Goal: Information Seeking & Learning: Learn about a topic

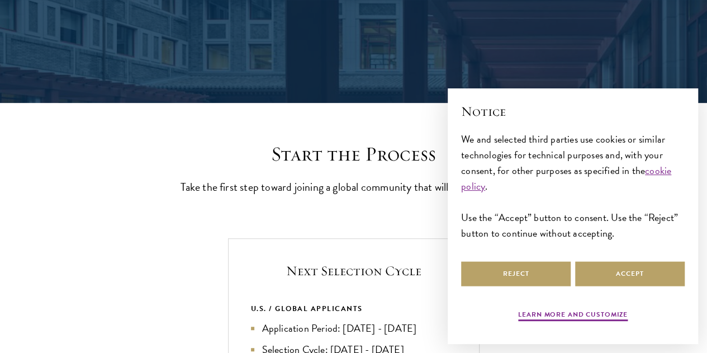
scroll to position [187, 0]
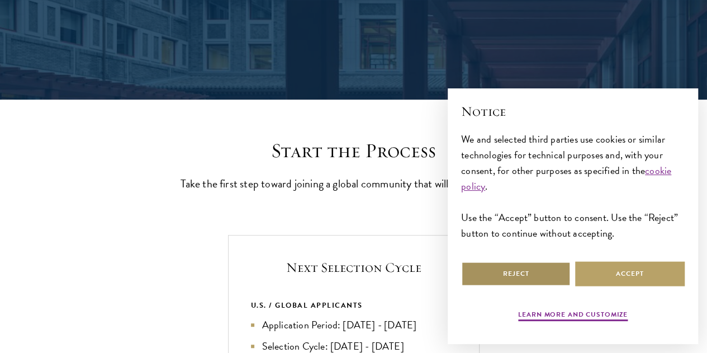
click at [471, 263] on button "Reject" at bounding box center [516, 273] width 110 height 25
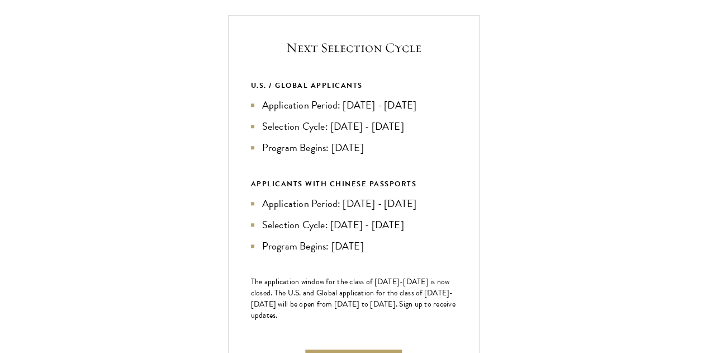
scroll to position [407, 0]
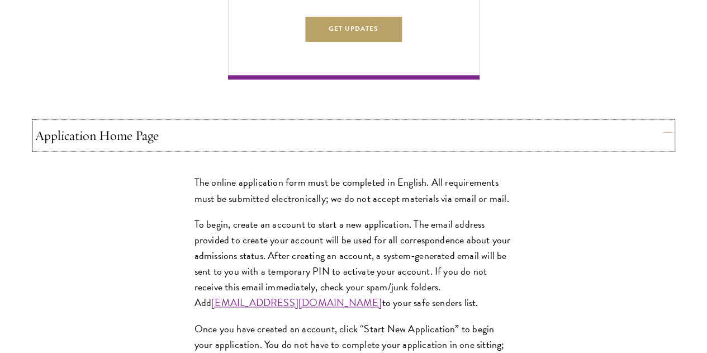
scroll to position [826, 0]
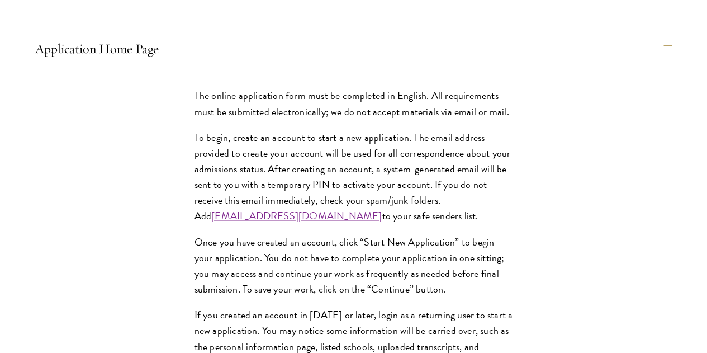
click at [260, 239] on div "The online application form must be completed in English. All requirements must…" at bounding box center [353, 345] width 637 height 548
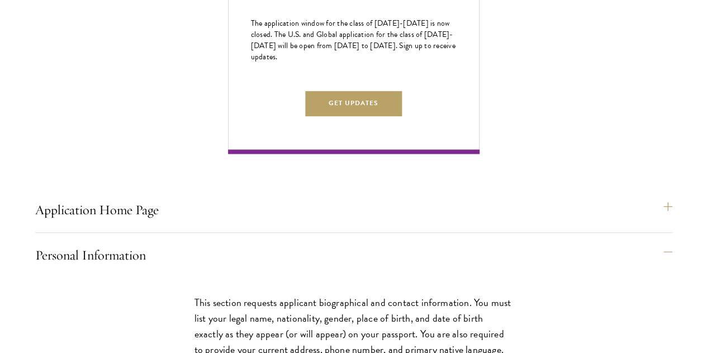
scroll to position [665, 0]
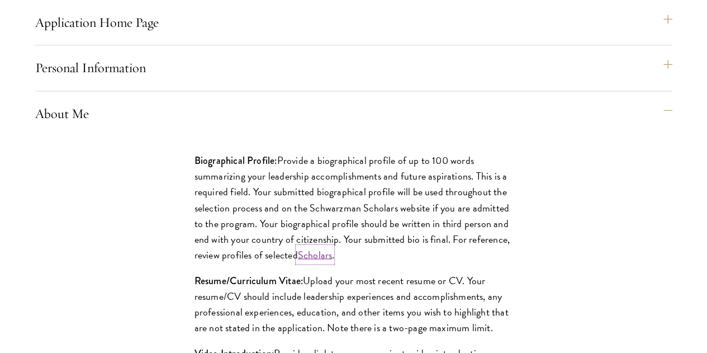
scroll to position [854, 0]
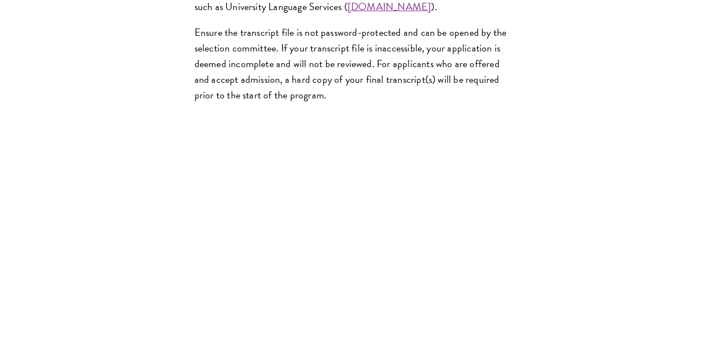
scroll to position [1892, 0]
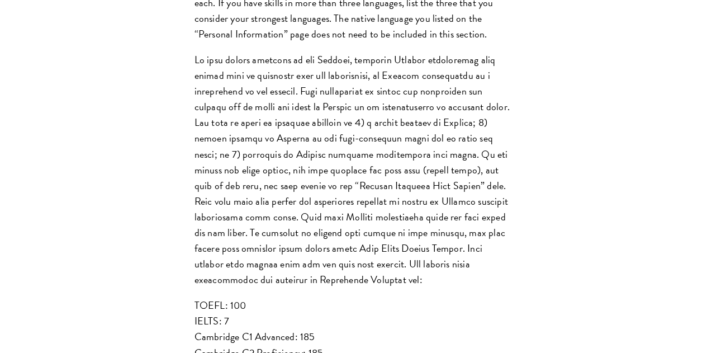
scroll to position [1123, 0]
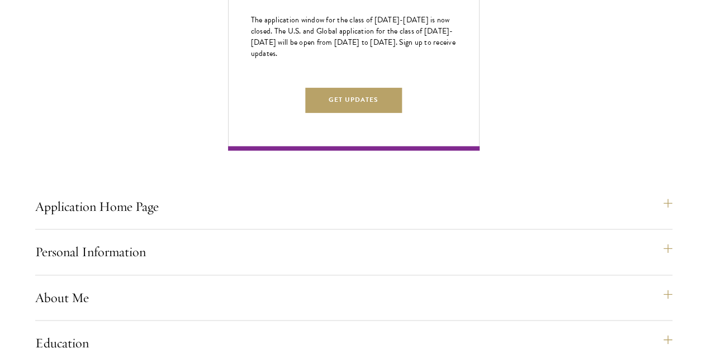
scroll to position [671, 0]
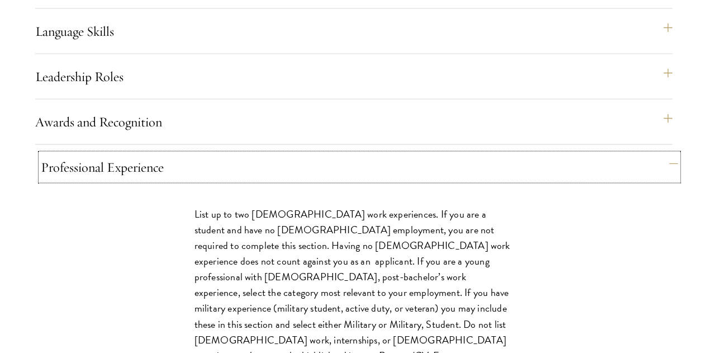
scroll to position [1032, 0]
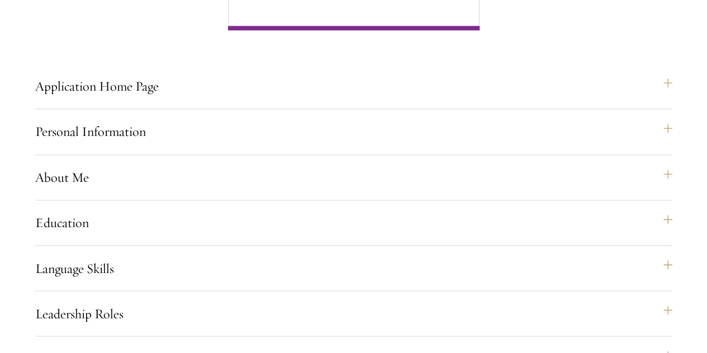
scroll to position [804, 0]
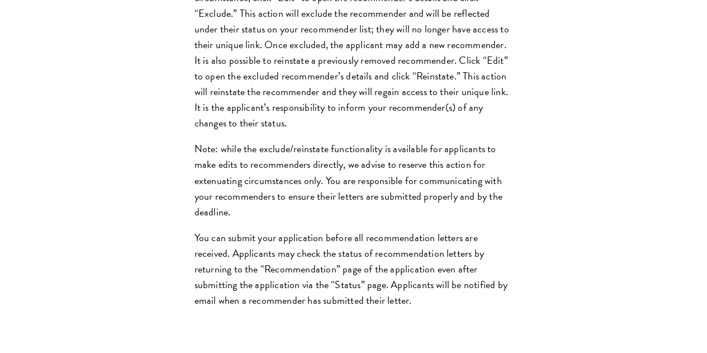
scroll to position [1650, 0]
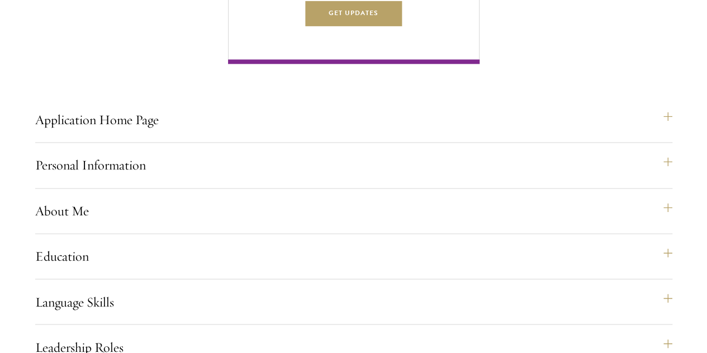
scroll to position [756, 0]
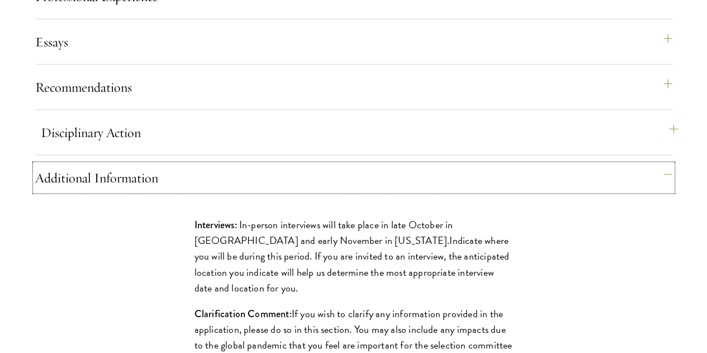
scroll to position [1213, 0]
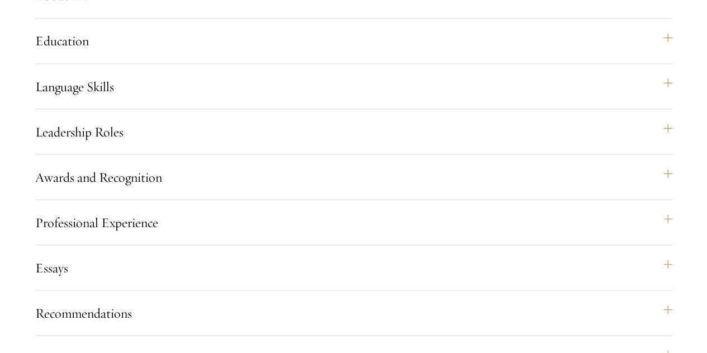
scroll to position [954, 0]
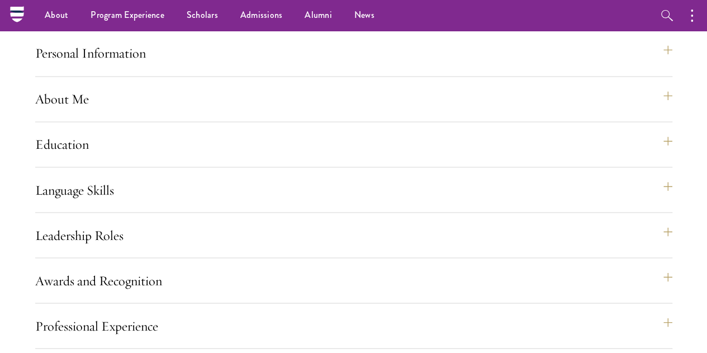
scroll to position [866, 0]
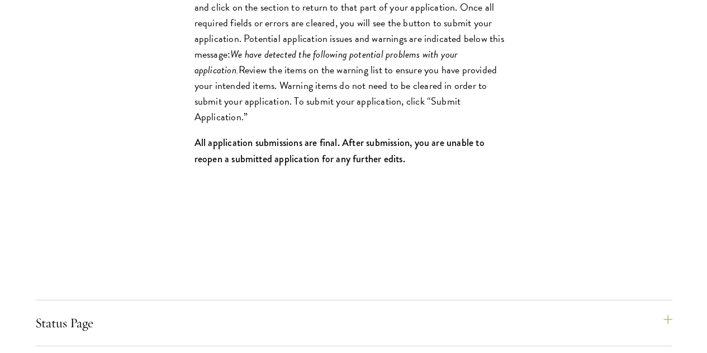
scroll to position [1567, 0]
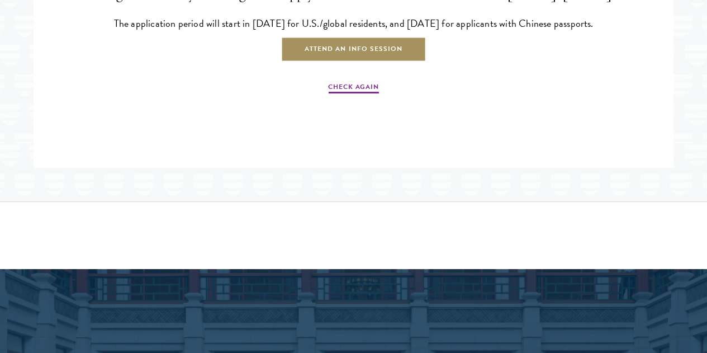
scroll to position [2104, 0]
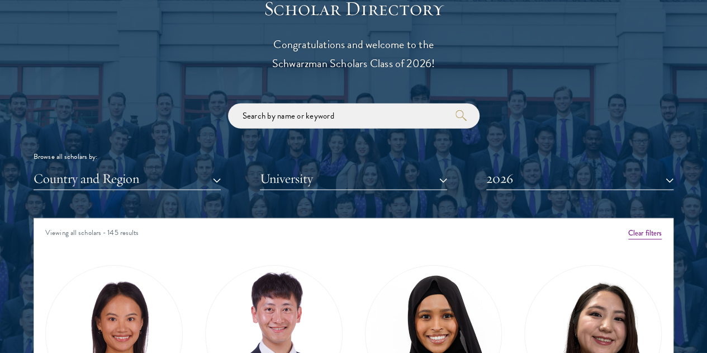
scroll to position [1241, 0]
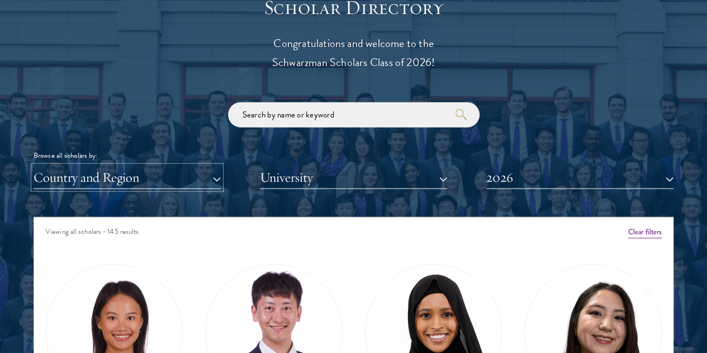
click at [203, 166] on button "Country and Region" at bounding box center [127, 177] width 187 height 23
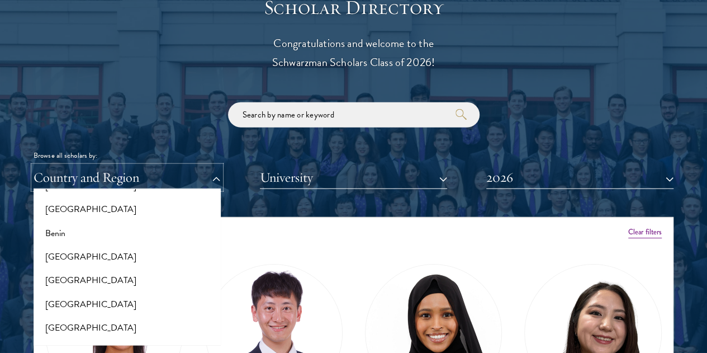
scroll to position [221, 0]
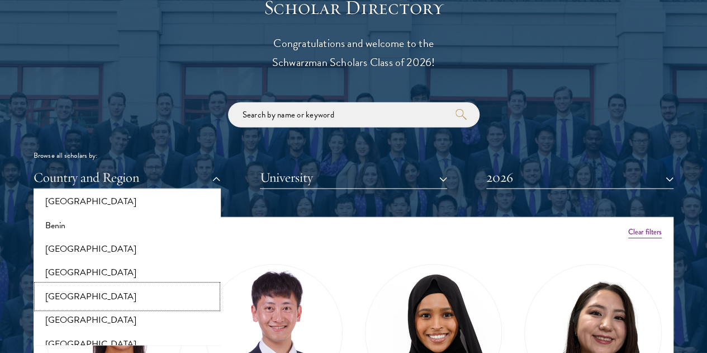
click at [118, 284] on button "[GEOGRAPHIC_DATA]" at bounding box center [127, 295] width 181 height 23
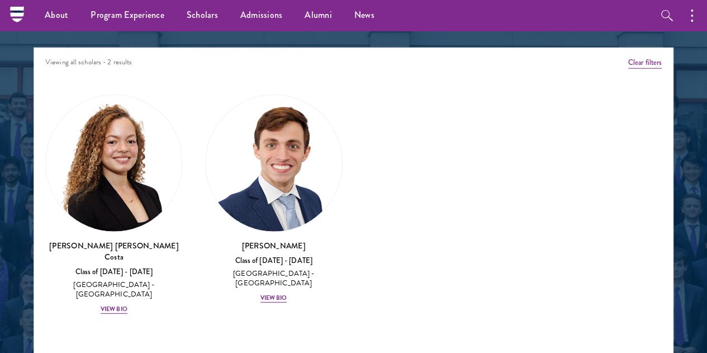
scroll to position [1410, 0]
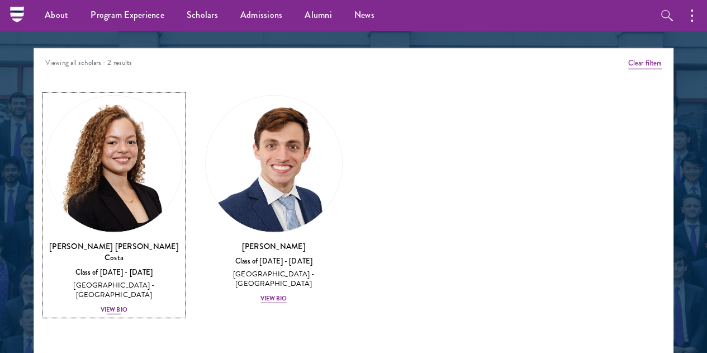
click at [127, 305] on div "View Bio" at bounding box center [114, 309] width 27 height 9
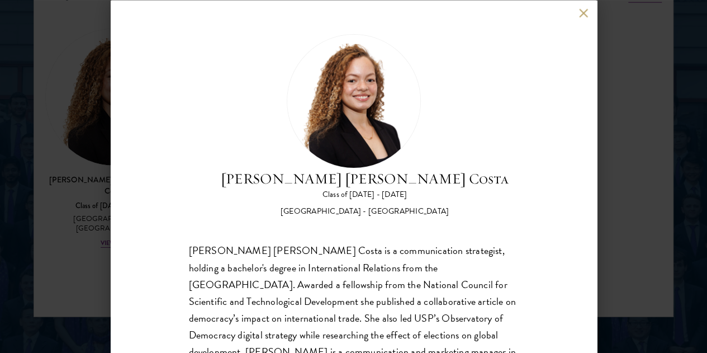
click at [582, 13] on button at bounding box center [584, 13] width 10 height 10
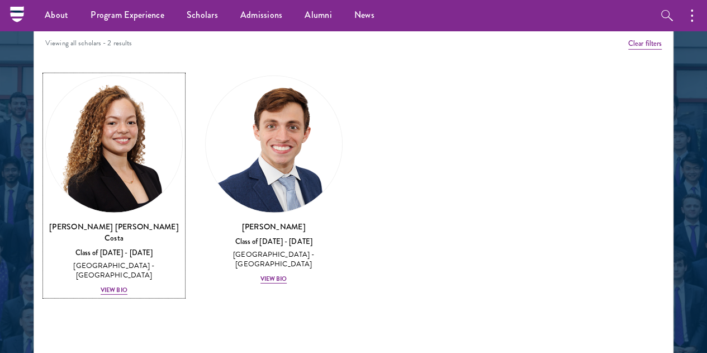
scroll to position [1420, 0]
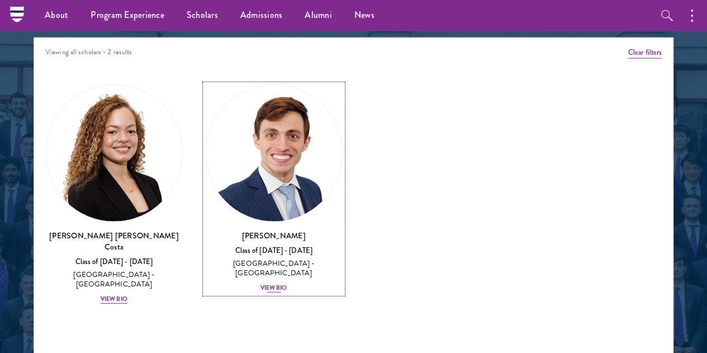
click at [260, 283] on div "View Bio" at bounding box center [273, 287] width 27 height 9
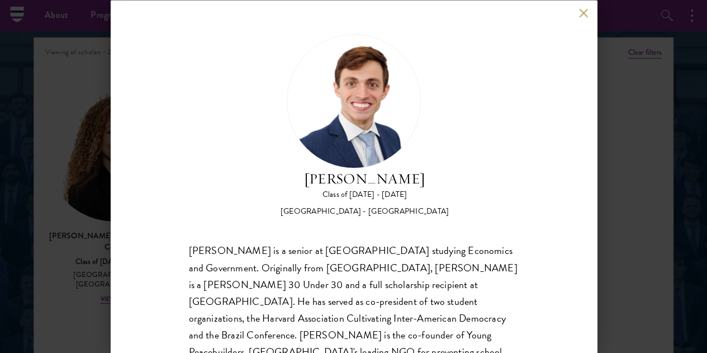
click at [584, 16] on button at bounding box center [584, 13] width 10 height 10
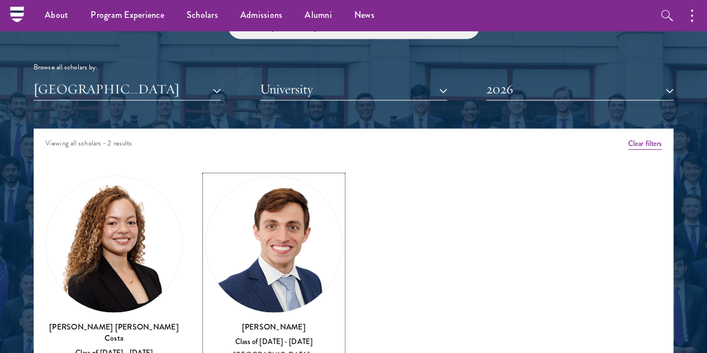
scroll to position [1329, 0]
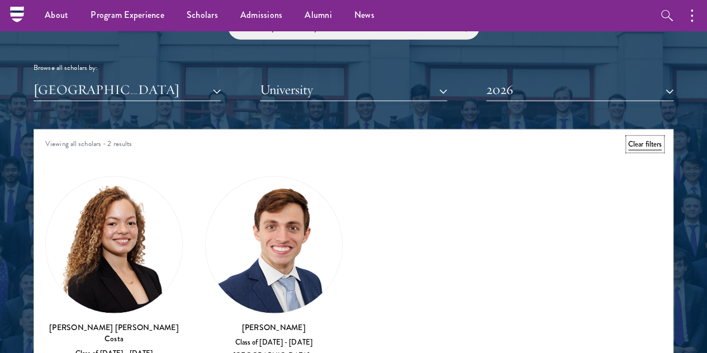
click at [628, 138] on button "Clear filters" at bounding box center [645, 144] width 34 height 12
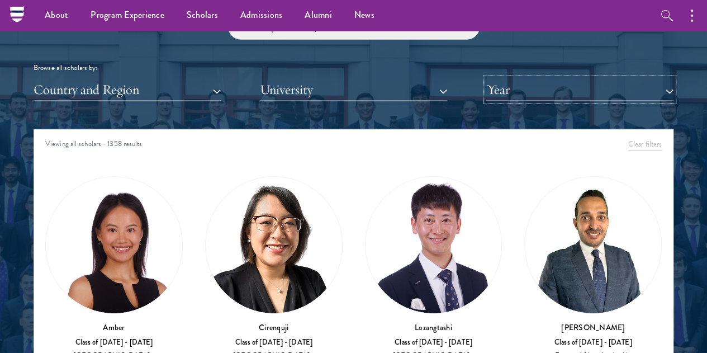
click at [549, 78] on button "Year" at bounding box center [579, 89] width 187 height 23
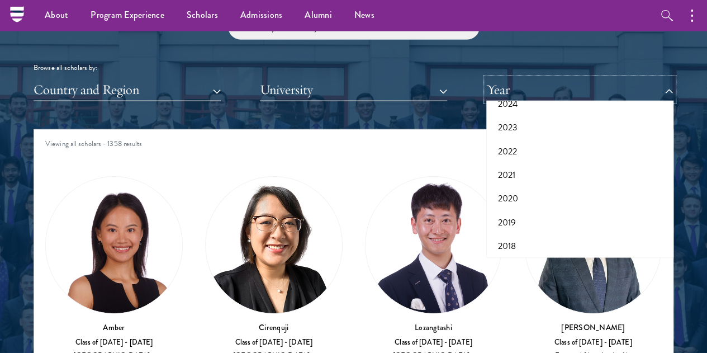
scroll to position [91, 0]
click at [159, 78] on button "Country and Region" at bounding box center [127, 89] width 187 height 23
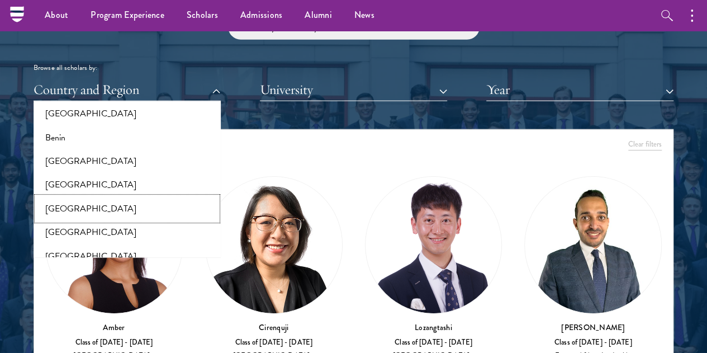
click at [129, 197] on button "[GEOGRAPHIC_DATA]" at bounding box center [127, 208] width 181 height 23
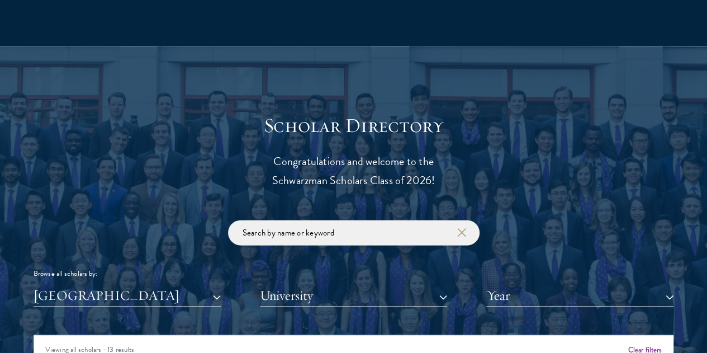
scroll to position [1279, 0]
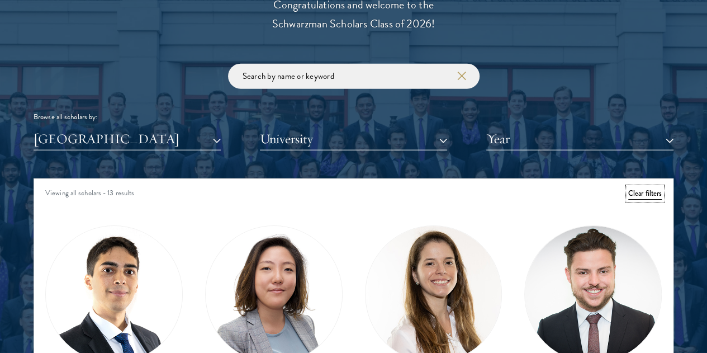
click at [628, 187] on button "Clear filters" at bounding box center [645, 193] width 34 height 12
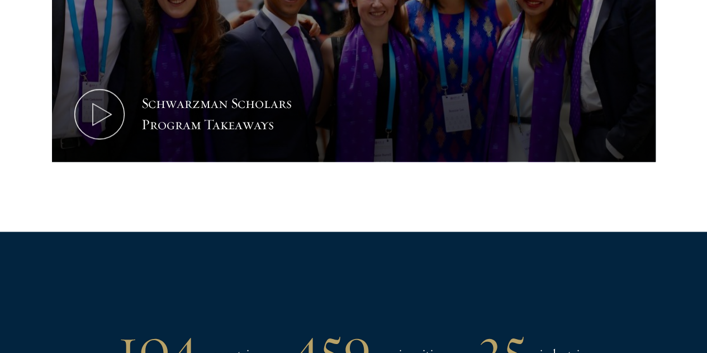
scroll to position [689, 0]
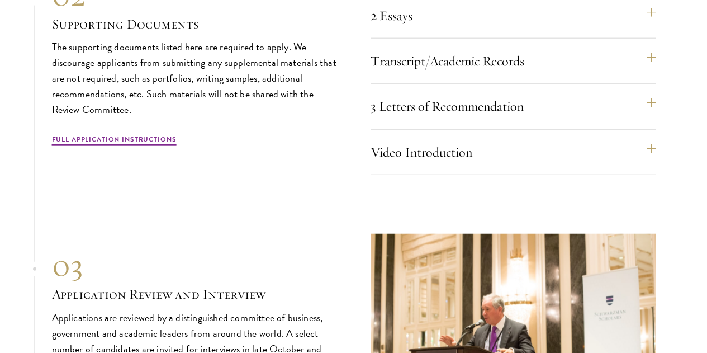
scroll to position [3468, 0]
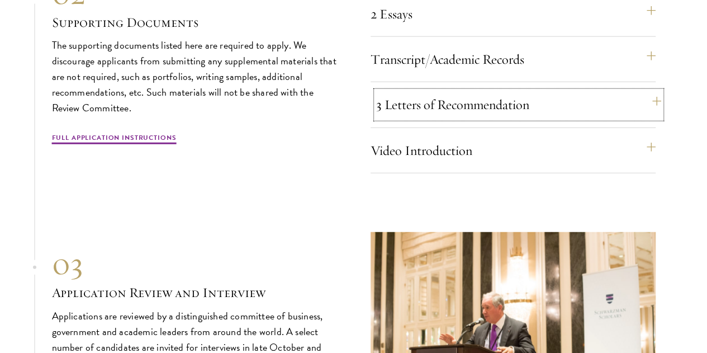
click at [420, 118] on button "3 Letters of Recommendation" at bounding box center [518, 104] width 285 height 27
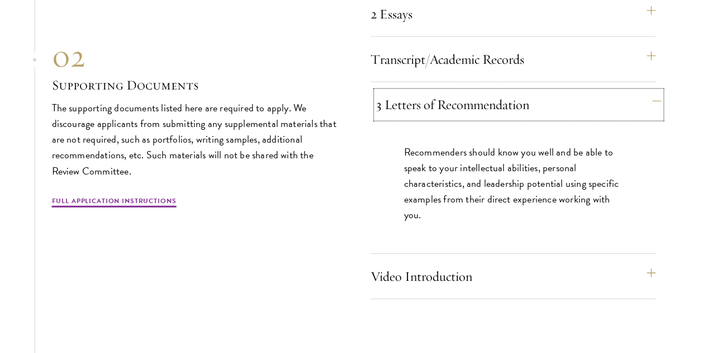
click at [420, 118] on button "3 Letters of Recommendation" at bounding box center [518, 104] width 285 height 27
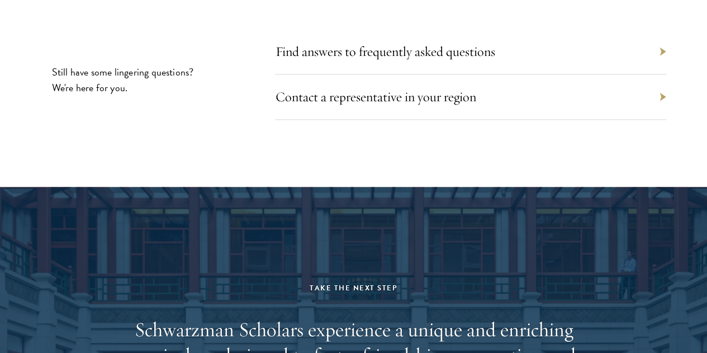
scroll to position [4930, 0]
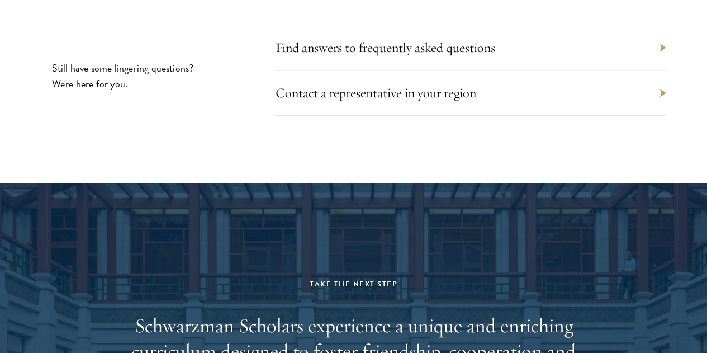
click at [542, 70] on div "Find answers to frequently asked questions" at bounding box center [470, 47] width 391 height 45
click at [489, 56] on link "Find answers to frequently asked questions" at bounding box center [391, 47] width 220 height 17
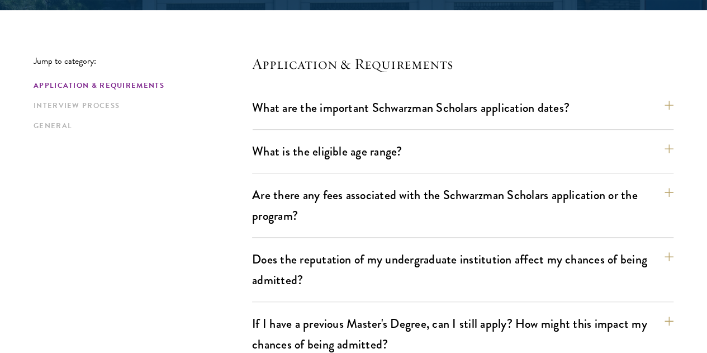
scroll to position [280, 0]
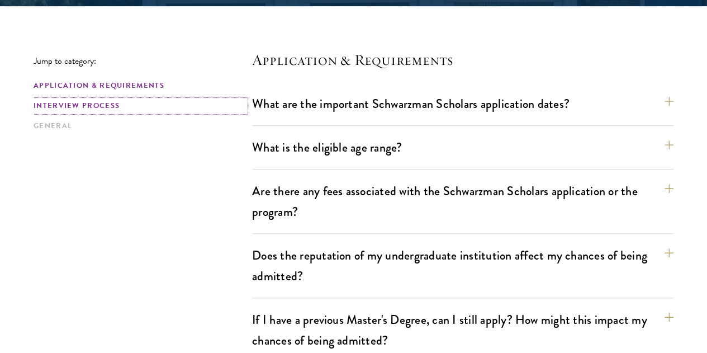
click at [143, 101] on link "Interview Process" at bounding box center [140, 106] width 212 height 12
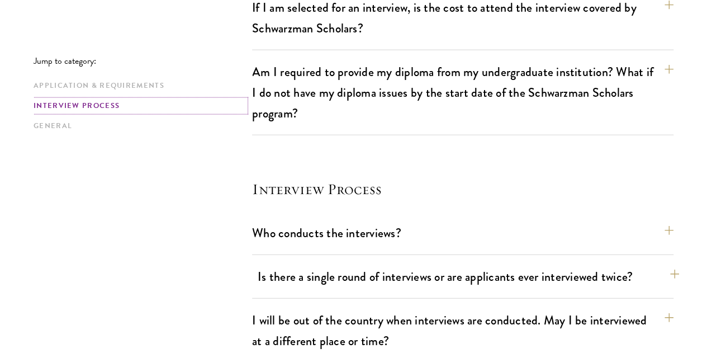
scroll to position [1283, 0]
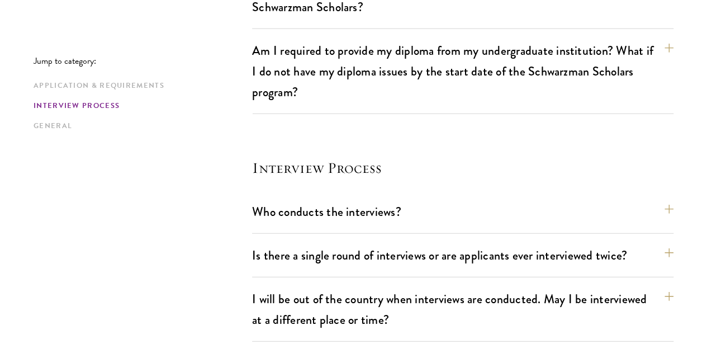
click at [172, 239] on div "Jump to category: Application & Requirements Interview Process General Applicat…" at bounding box center [354, 24] width 640 height 1953
click at [336, 243] on button "Is there a single round of interviews or are applicants ever interviewed twice?" at bounding box center [468, 255] width 421 height 25
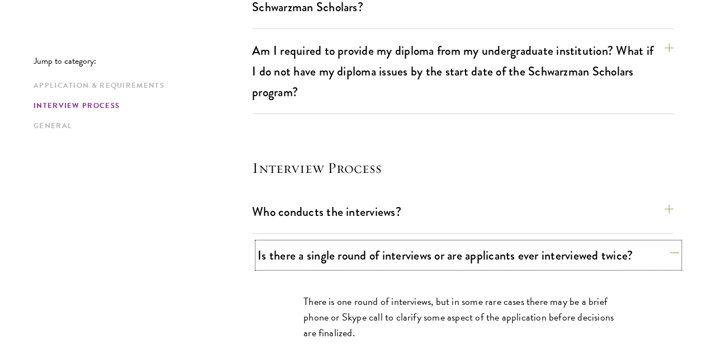
click at [328, 243] on button "Is there a single round of interviews or are applicants ever interviewed twice?" at bounding box center [468, 255] width 421 height 25
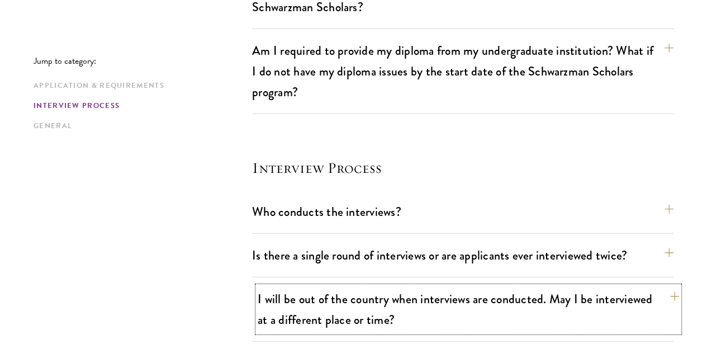
click at [311, 286] on button "I will be out of the country when interviews are conducted. May I be interviewe…" at bounding box center [468, 309] width 421 height 46
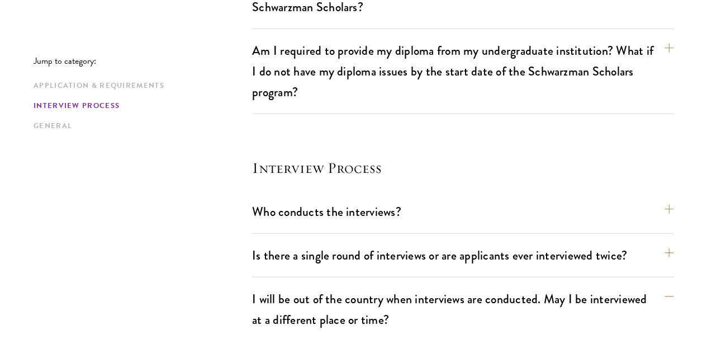
click at [200, 263] on div "Jump to category: Application & Requirements Interview Process General Applicat…" at bounding box center [354, 95] width 640 height 2095
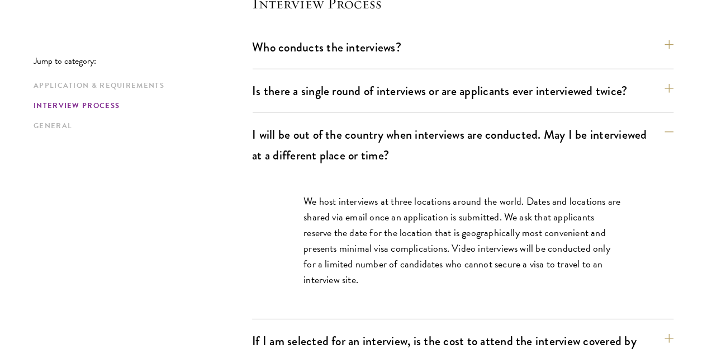
scroll to position [1477, 0]
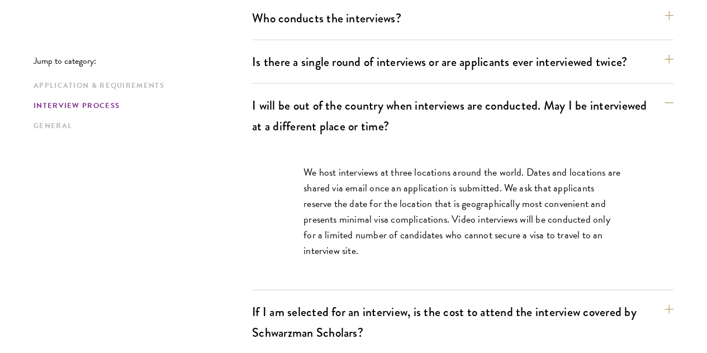
click at [333, 299] on div "If I am selected for an interview, is the cost to attend the interview covered …" at bounding box center [462, 326] width 421 height 55
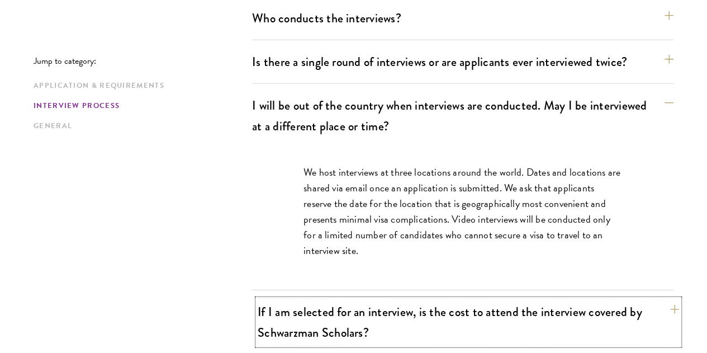
click at [338, 299] on button "If I am selected for an interview, is the cost to attend the interview covered …" at bounding box center [468, 322] width 421 height 46
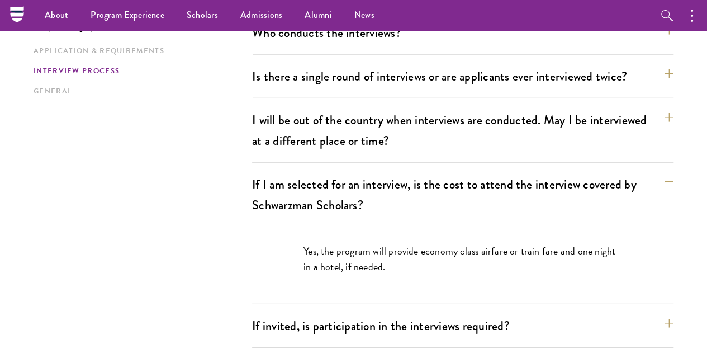
scroll to position [1462, 0]
click at [276, 313] on button "If invited, is participation in the interviews required?" at bounding box center [468, 325] width 421 height 25
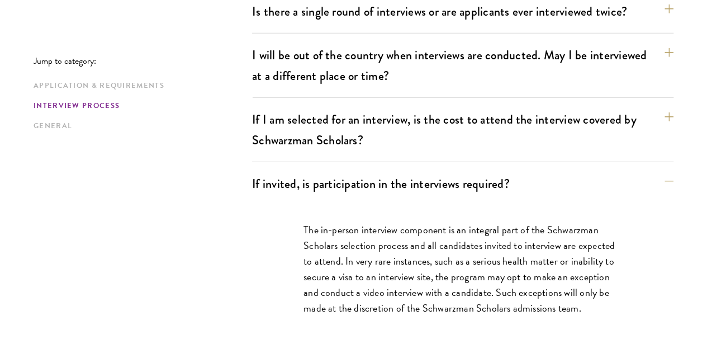
scroll to position [1528, 0]
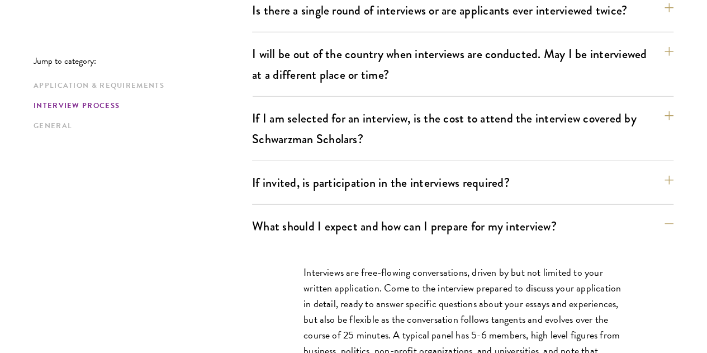
click at [219, 273] on div "Jump to category: Application & Requirements Interview Process General Applicat…" at bounding box center [354, 125] width 640 height 2644
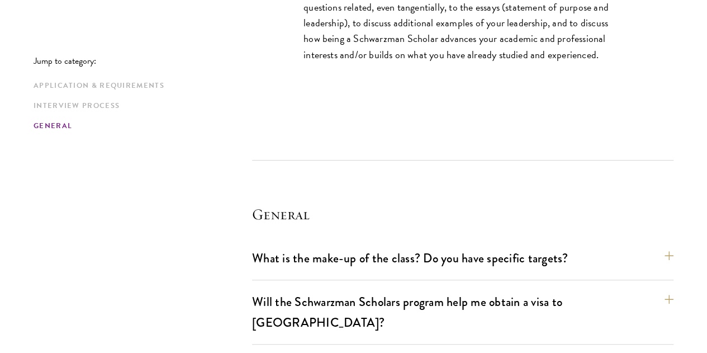
scroll to position [2307, 0]
click at [315, 289] on button "Will the Schwarzman Scholars program help me obtain a visa to China?" at bounding box center [468, 312] width 421 height 46
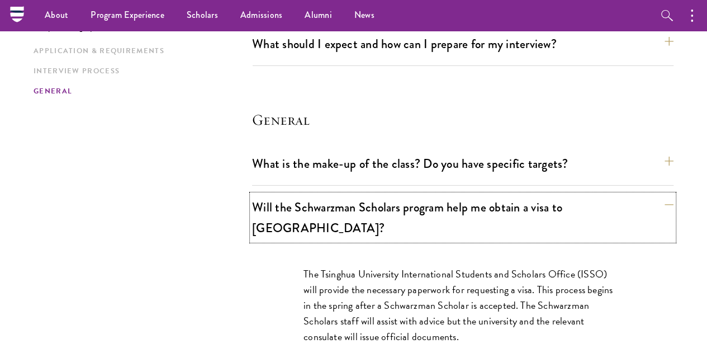
scroll to position [1708, 0]
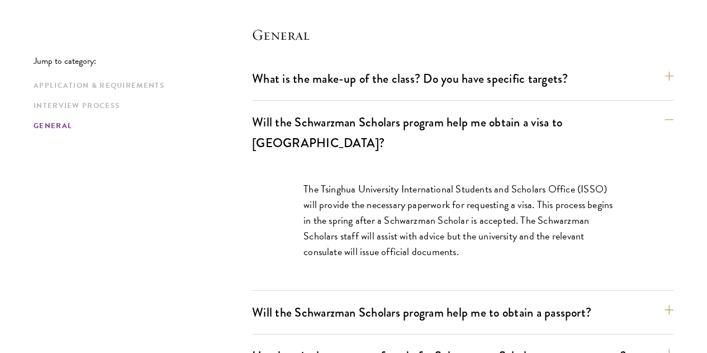
scroll to position [1806, 0]
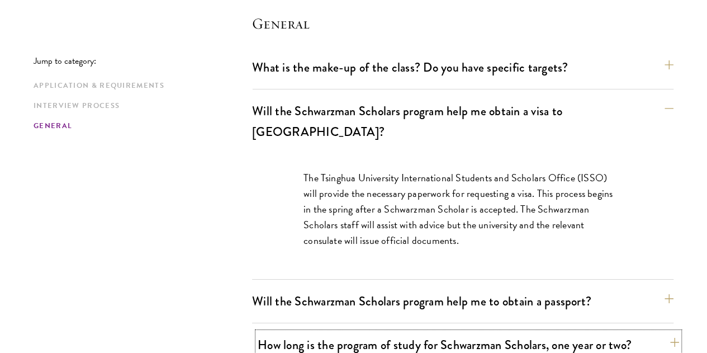
click at [276, 332] on button "How long is the program of study for Schwarzman Scholars, one year or two?" at bounding box center [468, 344] width 421 height 25
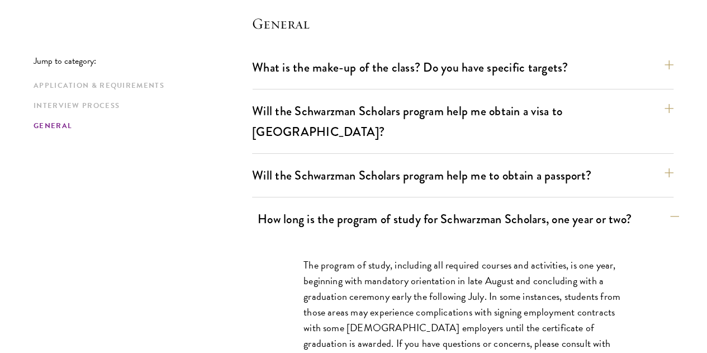
click at [276, 240] on div "The program of study, including all required courses and activities, is one yea…" at bounding box center [463, 325] width 386 height 170
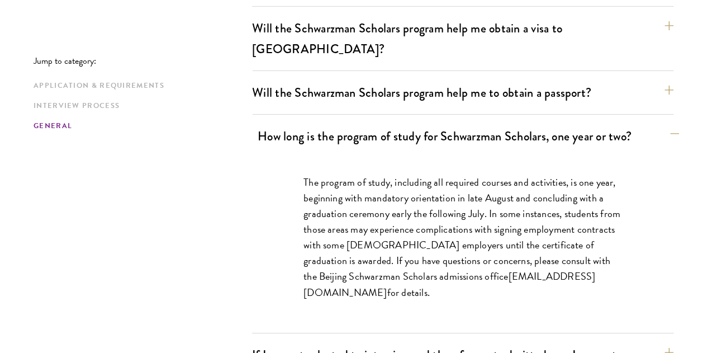
scroll to position [1890, 0]
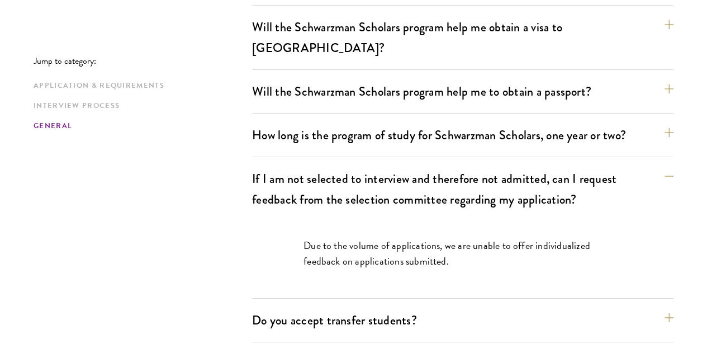
click at [276, 307] on button "Do you accept transfer students?" at bounding box center [468, 319] width 421 height 25
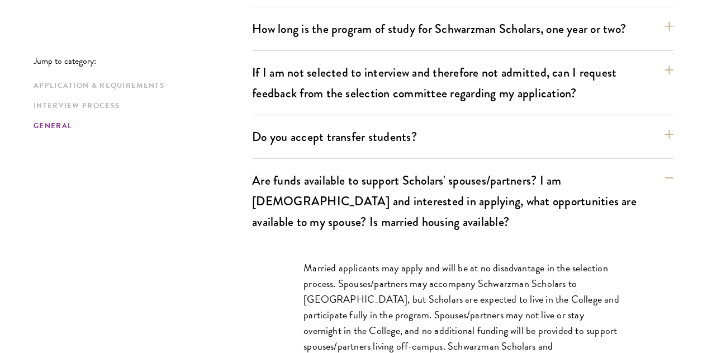
scroll to position [1998, 0]
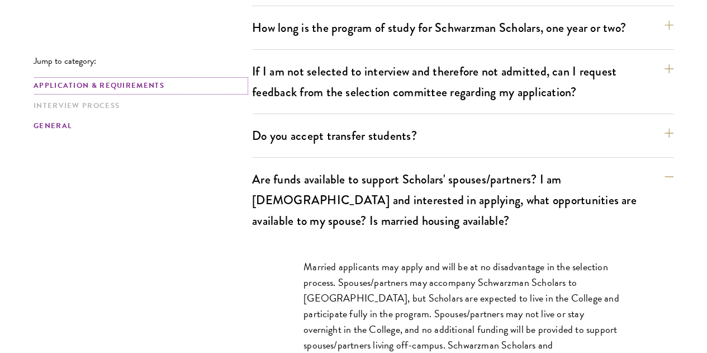
click at [115, 88] on link "Application & Requirements" at bounding box center [140, 86] width 212 height 12
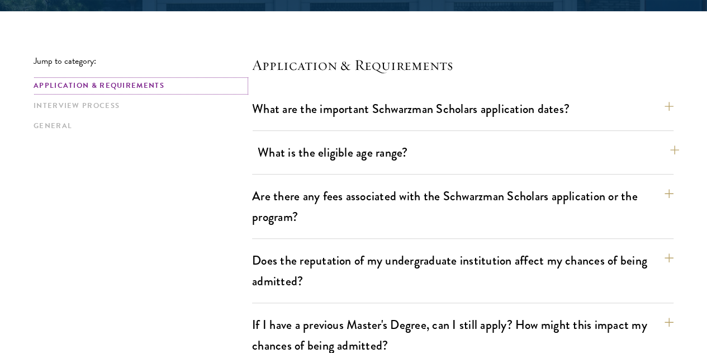
scroll to position [362, 0]
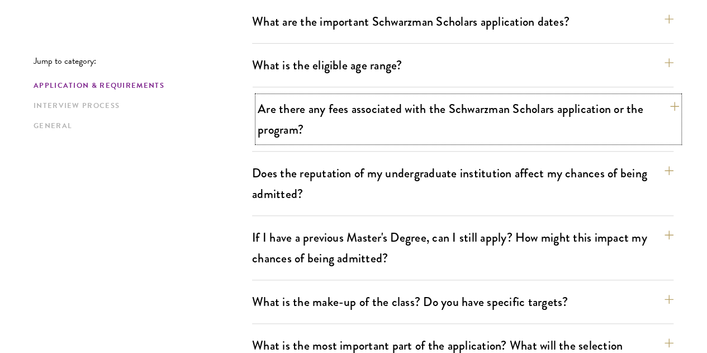
click at [413, 117] on button "Are there any fees associated with the Schwarzman Scholars application or the p…" at bounding box center [468, 119] width 421 height 46
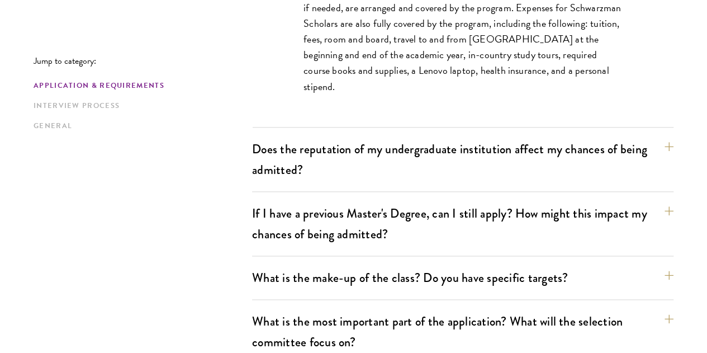
scroll to position [562, 0]
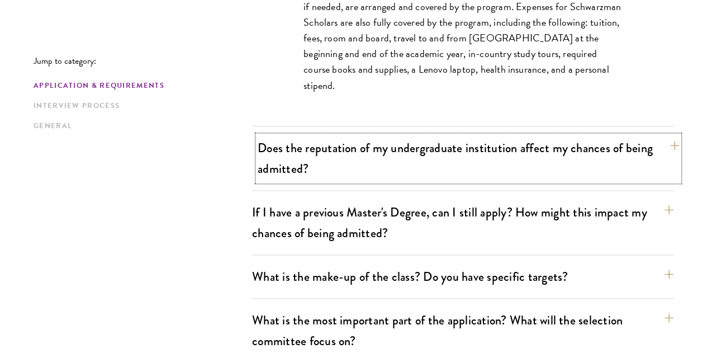
click at [411, 136] on button "Does the reputation of my undergraduate institution affect my chances of being …" at bounding box center [468, 158] width 421 height 46
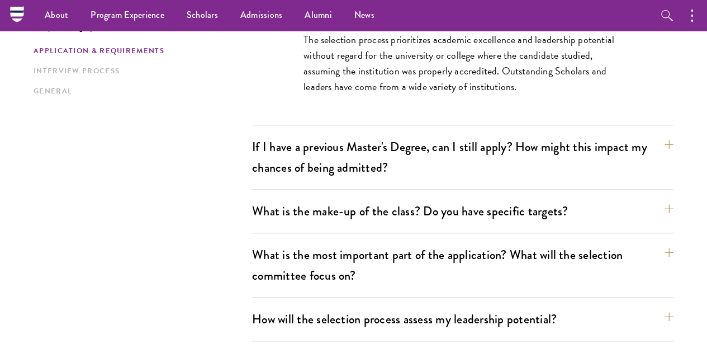
scroll to position [438, 0]
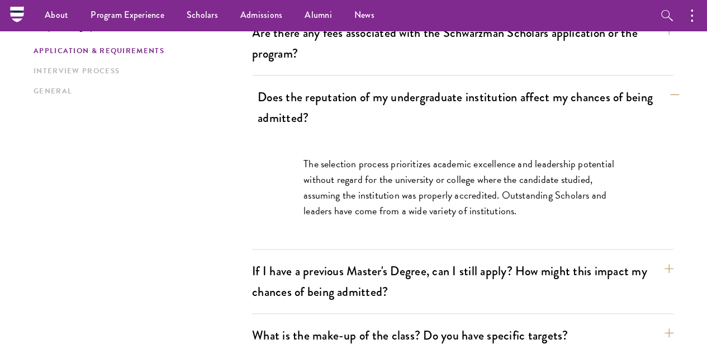
click at [411, 139] on div "The selection process prioritizes academic excellence and leadership potential …" at bounding box center [463, 192] width 386 height 107
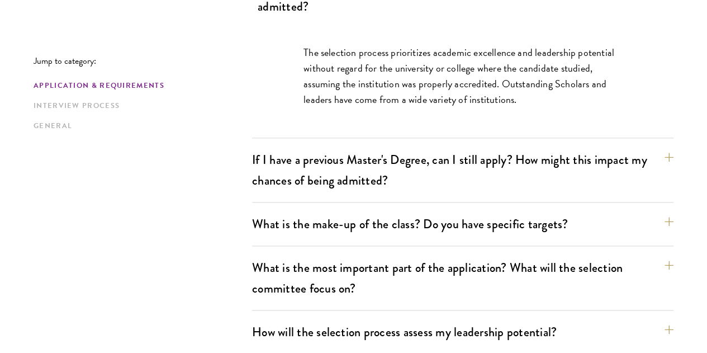
scroll to position [550, 0]
click at [411, 146] on button "If I have a previous Master's Degree, can I still apply? How might this impact …" at bounding box center [462, 169] width 421 height 46
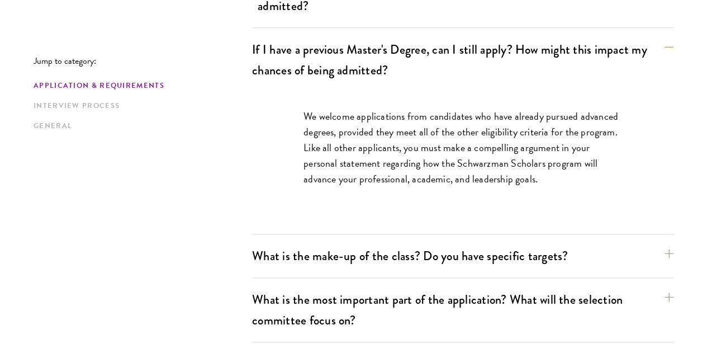
click at [411, 136] on p "We welcome applications from candidates who have already pursued advanced degre…" at bounding box center [462, 147] width 319 height 78
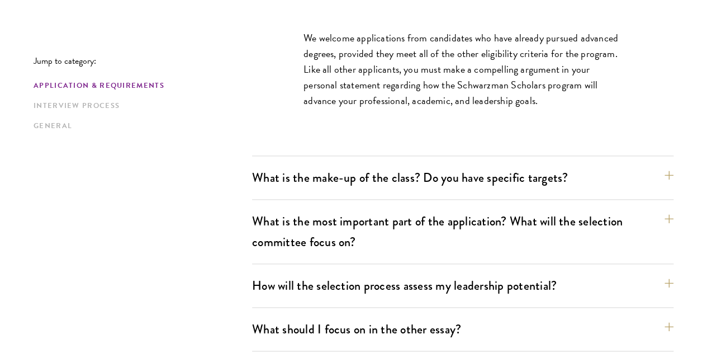
scroll to position [639, 0]
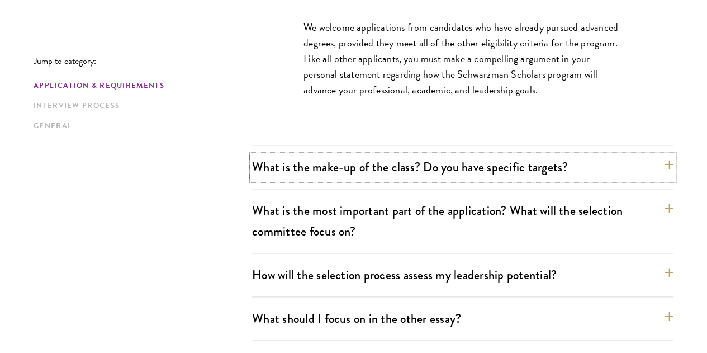
click at [411, 154] on button "What is the make-up of the class? Do you have specific targets?" at bounding box center [462, 166] width 421 height 25
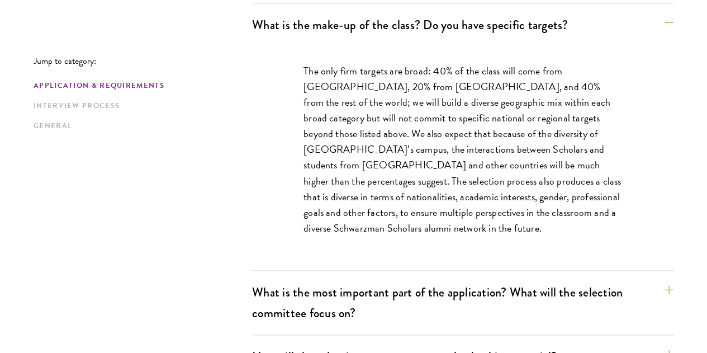
click at [411, 136] on p "The only firm targets are broad: 40% of the class will come from the United Sta…" at bounding box center [462, 149] width 319 height 173
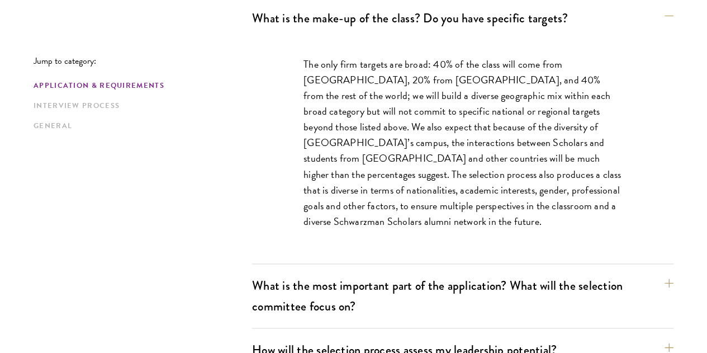
scroll to position [646, 0]
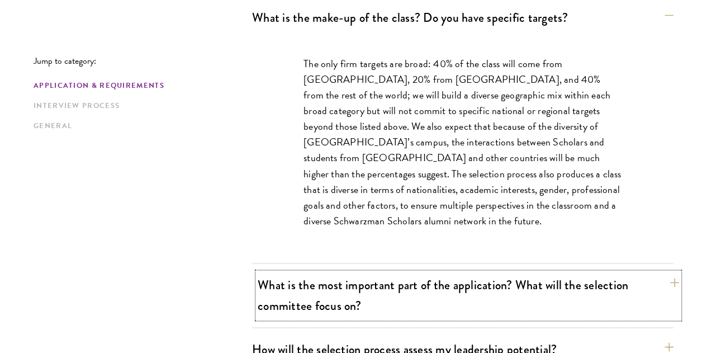
click at [422, 272] on button "What is the most important part of the application? What will the selection com…" at bounding box center [468, 295] width 421 height 46
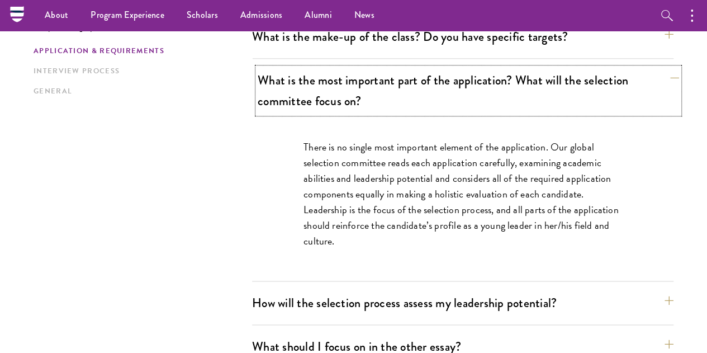
scroll to position [627, 0]
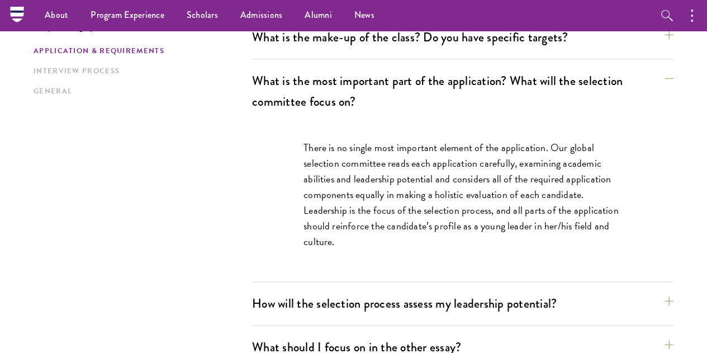
click at [440, 189] on p "There is no single most important element of the application. Our global select…" at bounding box center [462, 195] width 319 height 110
click at [443, 291] on button "How will the selection process assess my leadership potential?" at bounding box center [468, 303] width 421 height 25
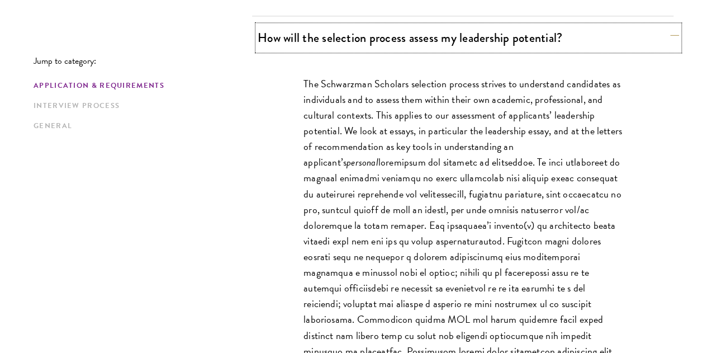
scroll to position [734, 0]
click at [443, 261] on p "The Schwarzman Scholars selection process strives to understand candidates as i…" at bounding box center [462, 247] width 319 height 345
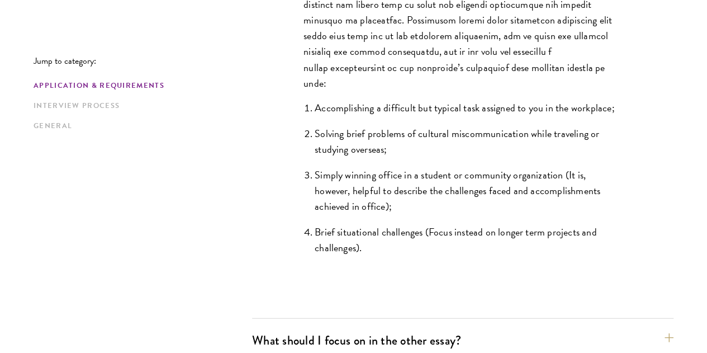
scroll to position [1069, 0]
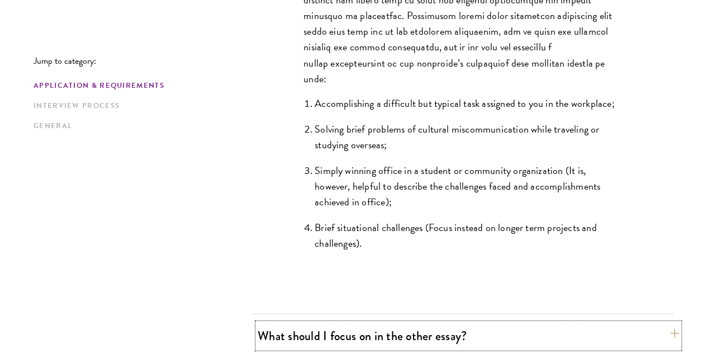
click at [452, 323] on button "What should I focus on in the other essay?" at bounding box center [468, 335] width 421 height 25
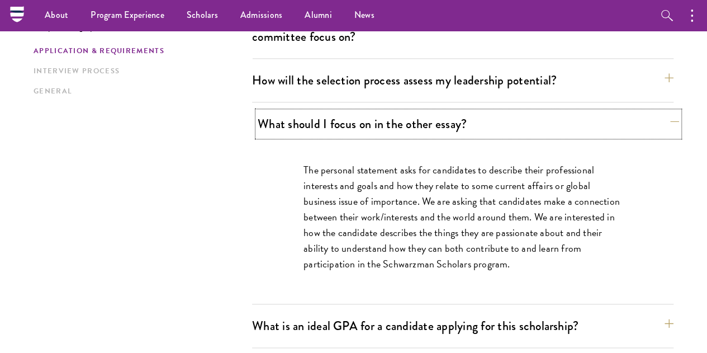
scroll to position [686, 0]
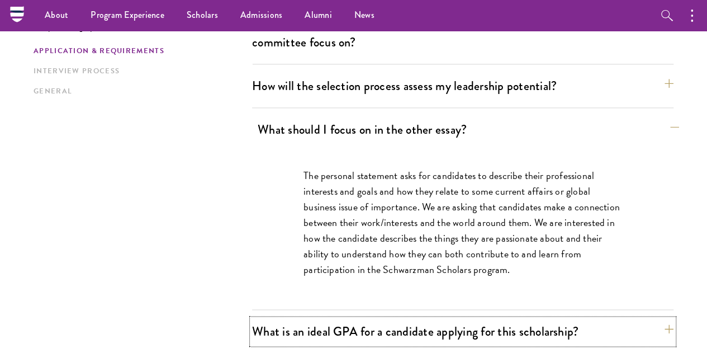
click at [452, 319] on button "What is an ideal GPA for a candidate applying for this scholarship?" at bounding box center [462, 331] width 421 height 25
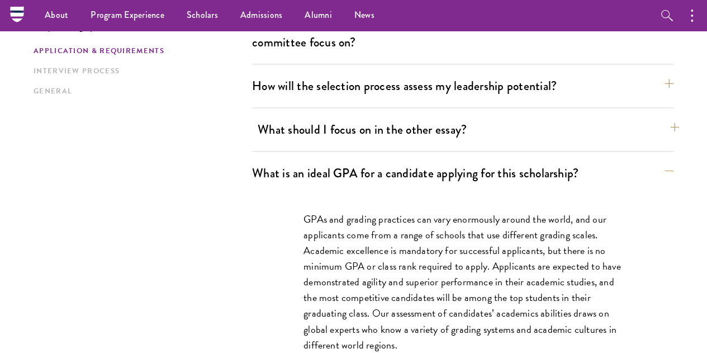
click at [452, 287] on p "GPAs and grading practices can vary enormously around the world, and our applic…" at bounding box center [462, 281] width 319 height 141
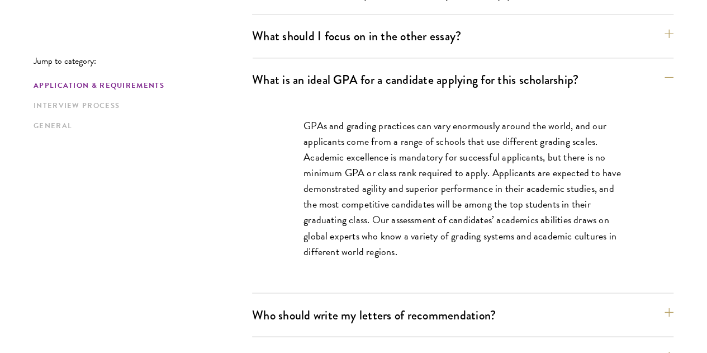
scroll to position [783, 0]
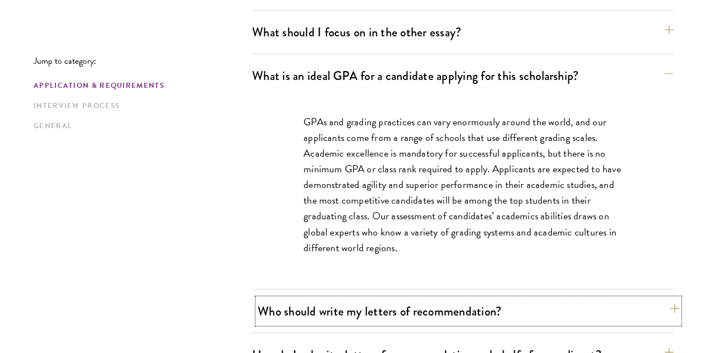
click at [300, 298] on button "Who should write my letters of recommendation?" at bounding box center [468, 310] width 421 height 25
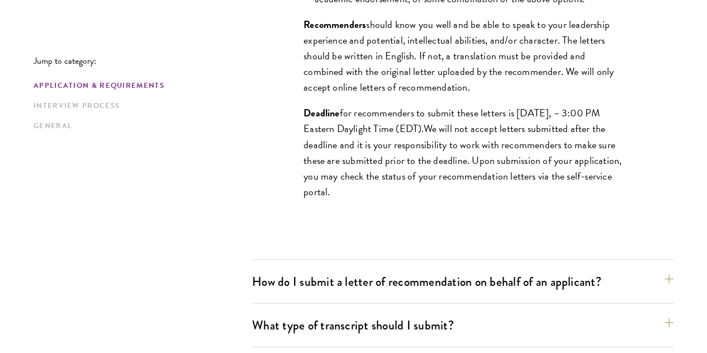
scroll to position [1168, 0]
click at [282, 268] on div "How do I submit a letter of recommendation on behalf of an applicant? All recom…" at bounding box center [462, 285] width 421 height 35
click at [313, 268] on button "How do I submit a letter of recommendation on behalf of an applicant?" at bounding box center [468, 280] width 421 height 25
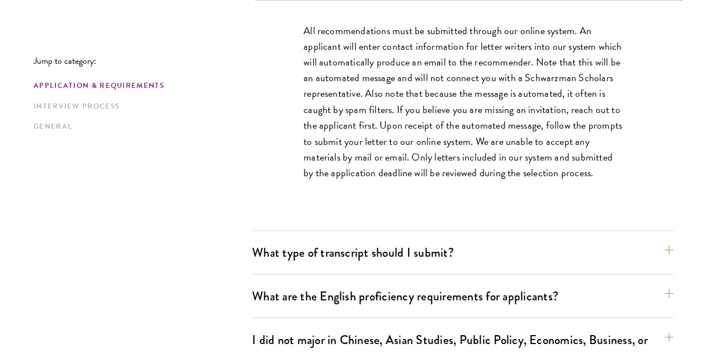
scroll to position [965, 0]
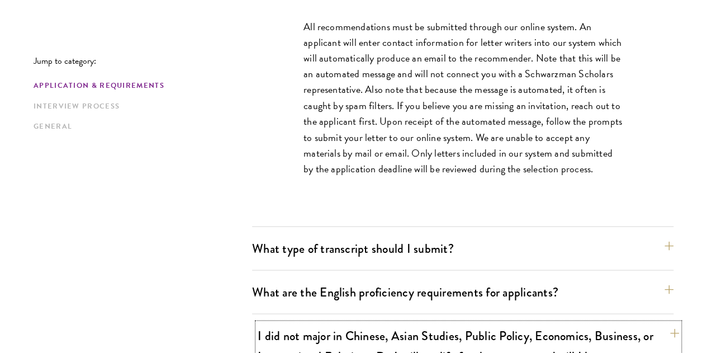
click at [310, 323] on button "I did not major in Chinese, Asian Studies, Public Policy, Economics, Business, …" at bounding box center [468, 356] width 421 height 67
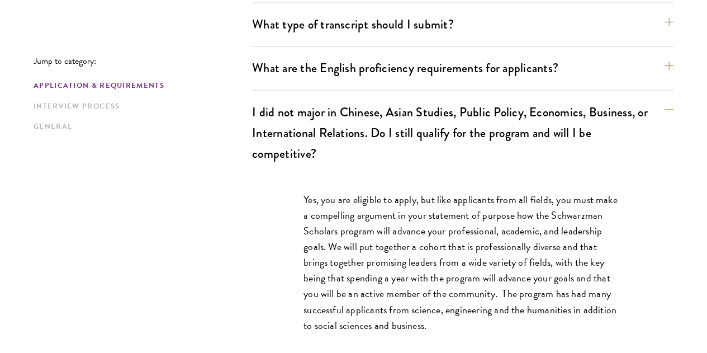
click at [283, 255] on div "Yes, you are eligible to apply, but like applicants from all fields, you must m…" at bounding box center [463, 267] width 386 height 186
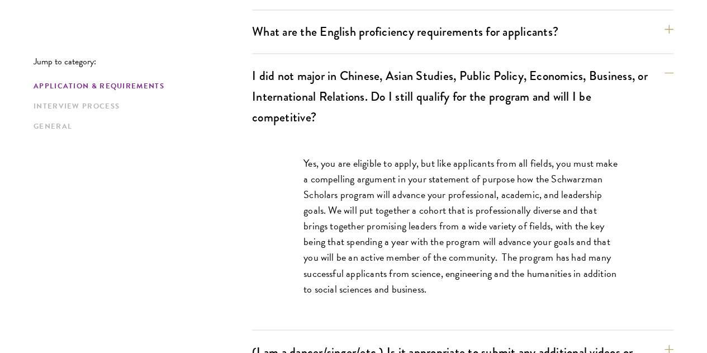
scroll to position [1002, 0]
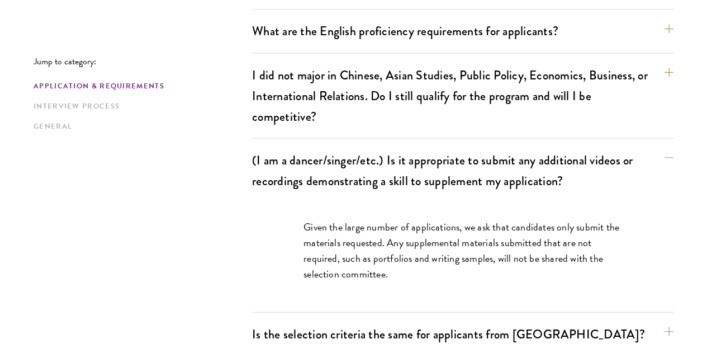
click at [219, 191] on div "Jump to category: Application & Requirements Interview Process General Applicat…" at bounding box center [354, 360] width 640 height 2062
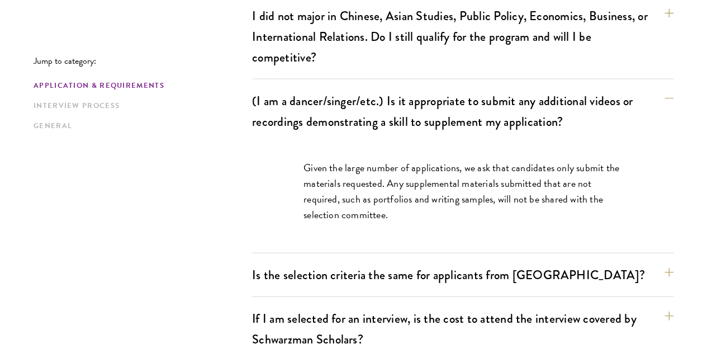
scroll to position [1061, 0]
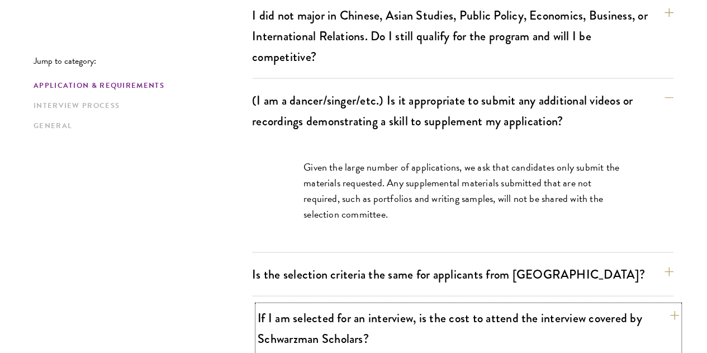
click at [275, 305] on button "If I am selected for an interview, is the cost to attend the interview covered …" at bounding box center [468, 328] width 421 height 46
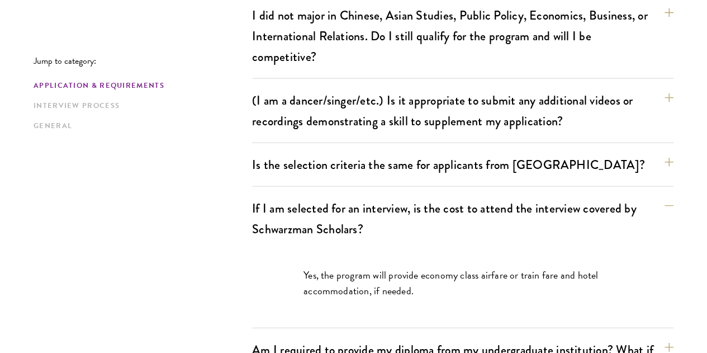
click at [238, 228] on div "Jump to category: Application & Requirements Interview Process General Applicat…" at bounding box center [354, 284] width 640 height 2030
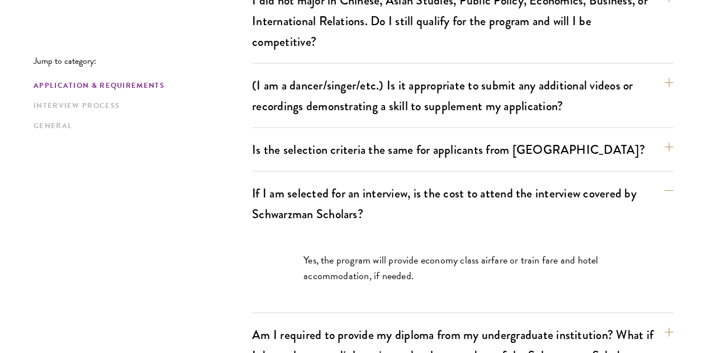
scroll to position [1077, 0]
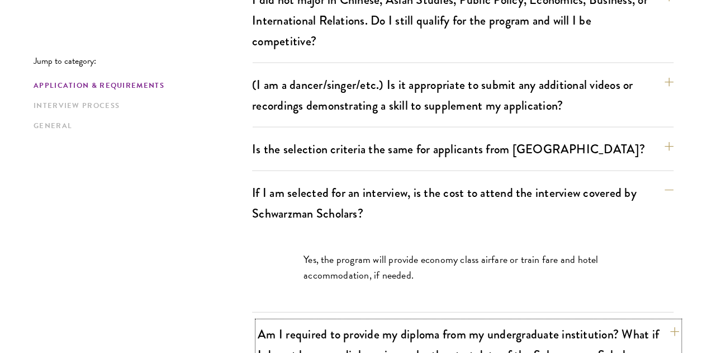
click at [282, 321] on button "Am I required to provide my diploma from my undergraduate institution? What if …" at bounding box center [468, 354] width 421 height 67
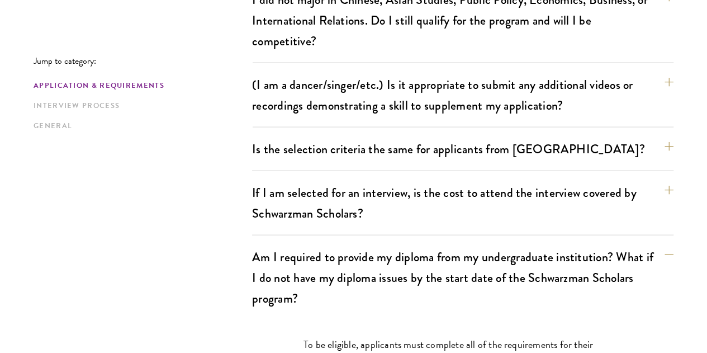
click at [243, 265] on div "Jump to category: Application & Requirements Interview Process General Applicat…" at bounding box center [354, 301] width 640 height 2095
